Goal: Task Accomplishment & Management: Complete application form

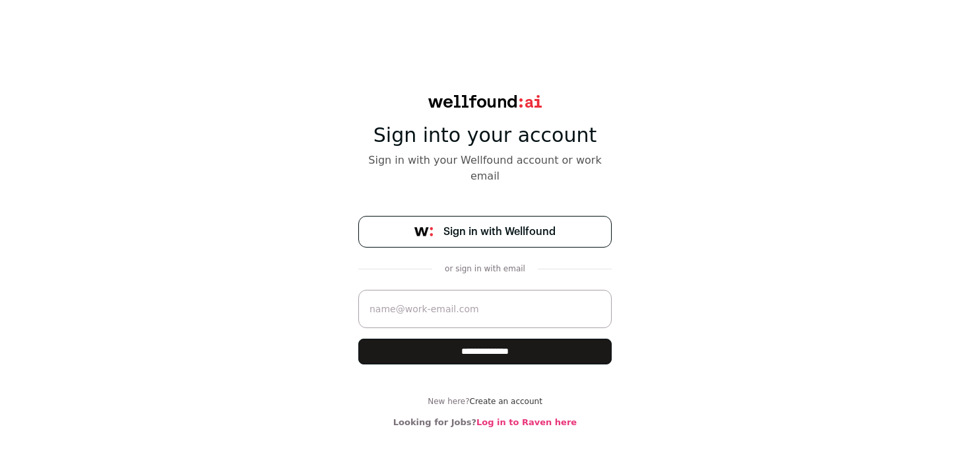
click at [498, 290] on input "email" at bounding box center [484, 309] width 253 height 38
click at [517, 224] on span "Sign in with Wellfound" at bounding box center [499, 232] width 112 height 16
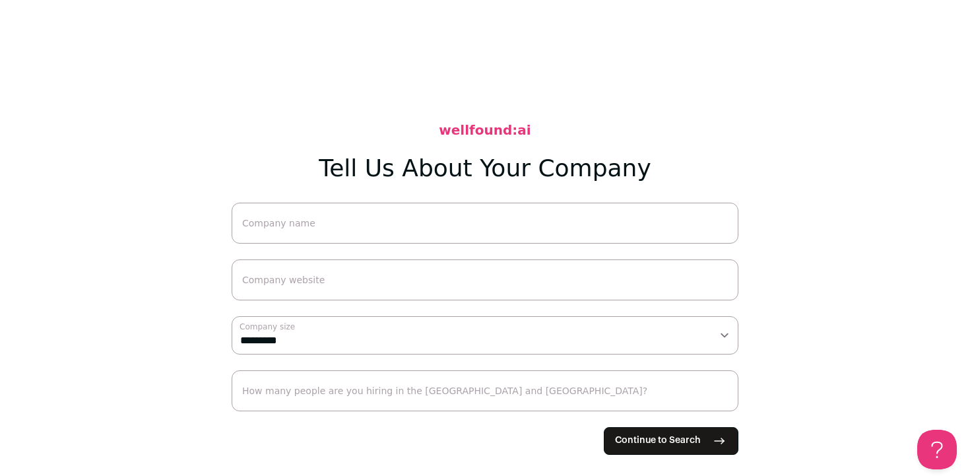
click at [377, 218] on input "Company name" at bounding box center [485, 222] width 507 height 41
click at [395, 400] on input "How many people are you hiring in the [GEOGRAPHIC_DATA] and [GEOGRAPHIC_DATA]?" at bounding box center [485, 390] width 507 height 41
